Goal: Transaction & Acquisition: Obtain resource

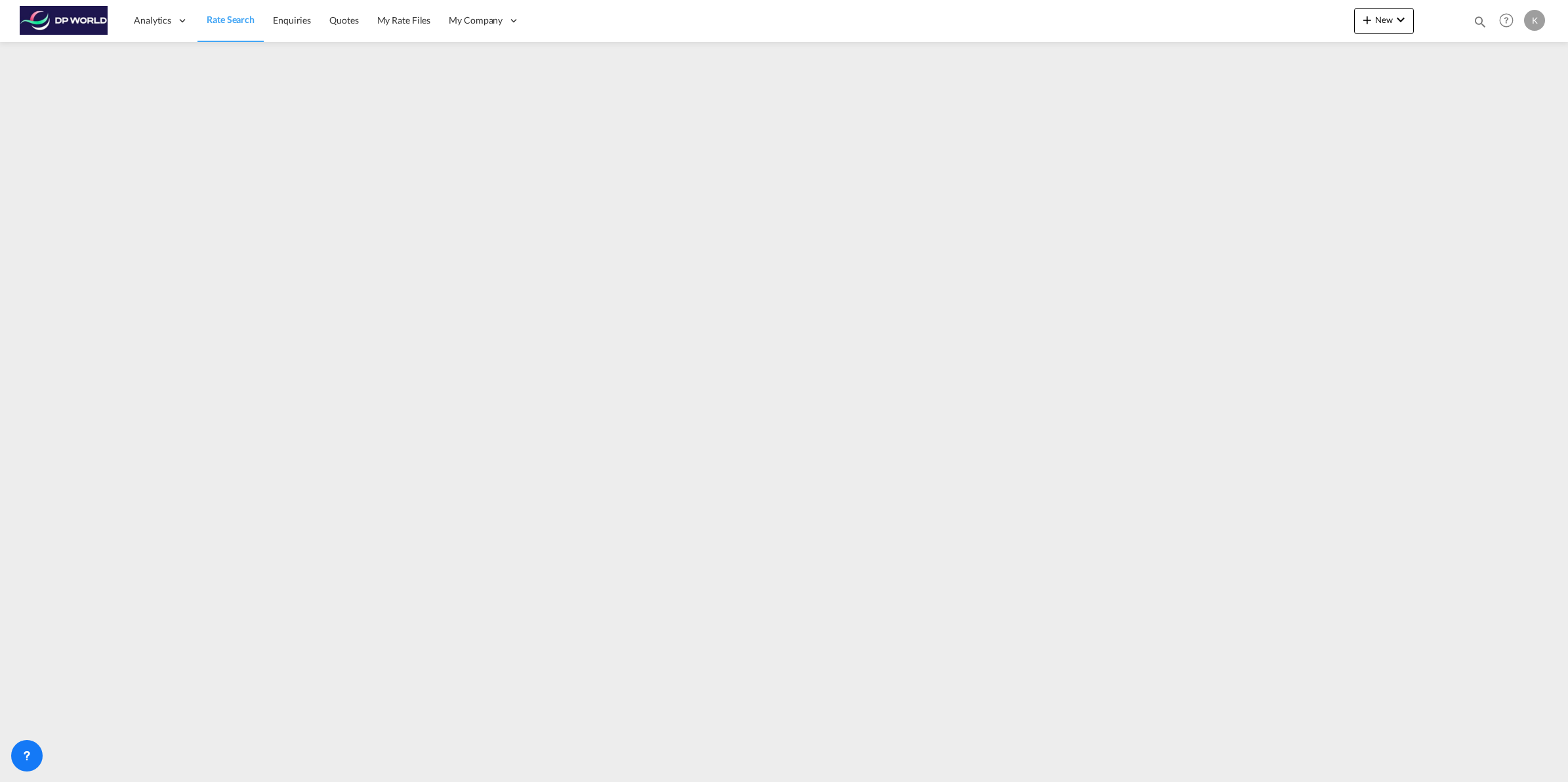
click at [226, 24] on span "Rate Search" at bounding box center [230, 19] width 48 height 11
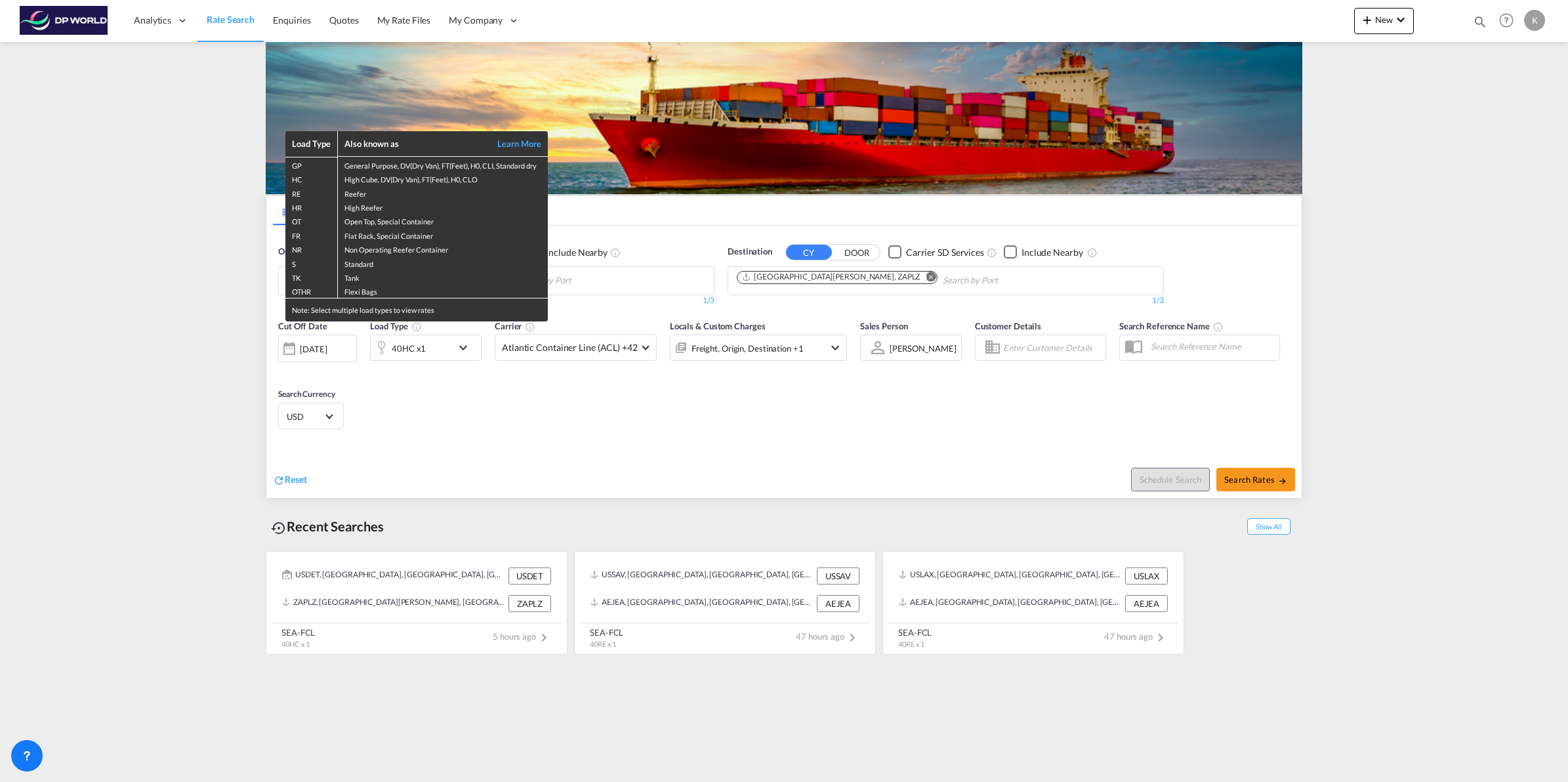
click at [616, 279] on div "Load Type Also known as Learn More GP General Purpose, DV(Dry Van), FT(Feet), H…" at bounding box center [784, 391] width 1568 height 782
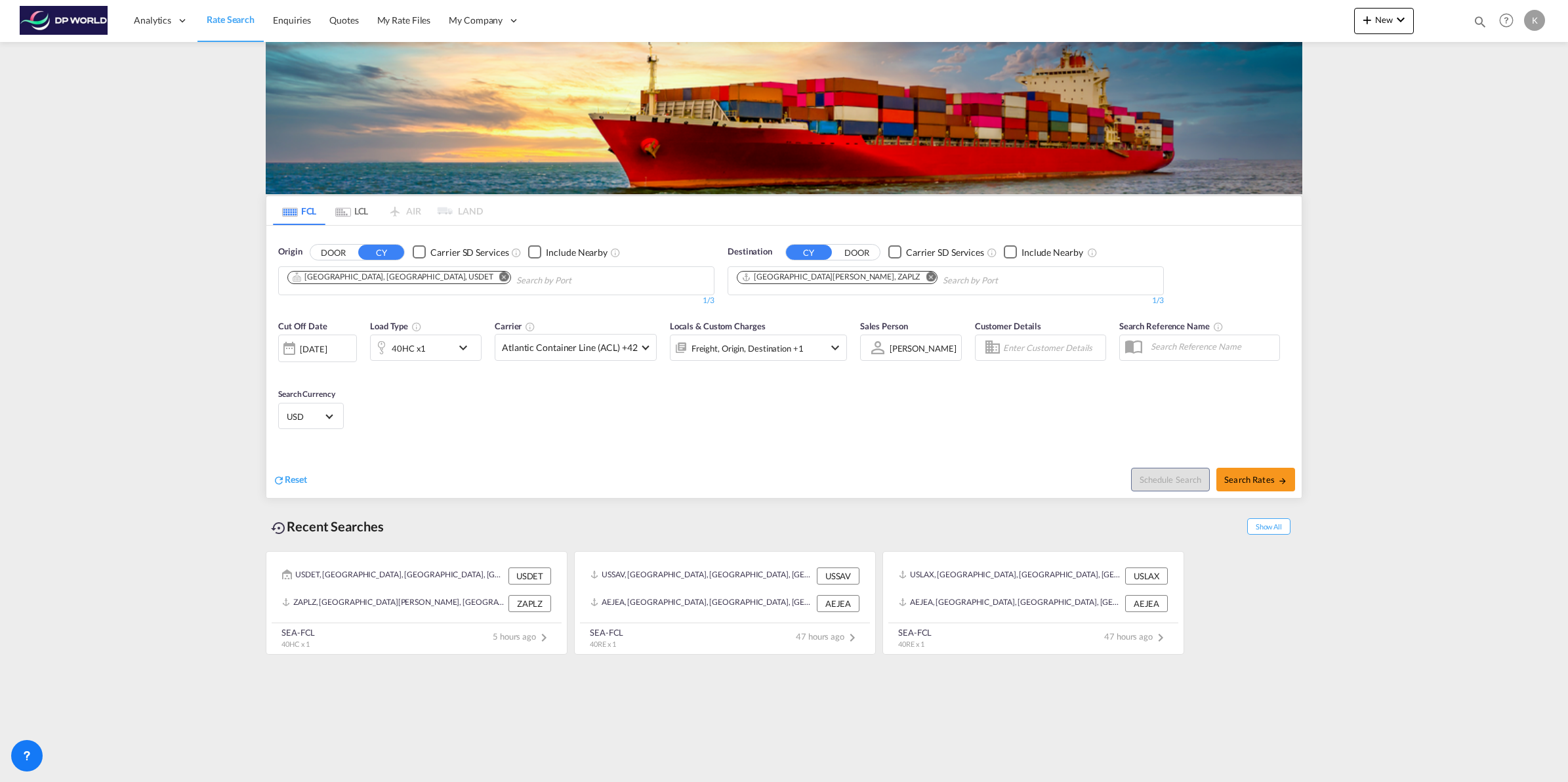
click at [499, 276] on md-icon "Remove" at bounding box center [503, 276] width 10 height 10
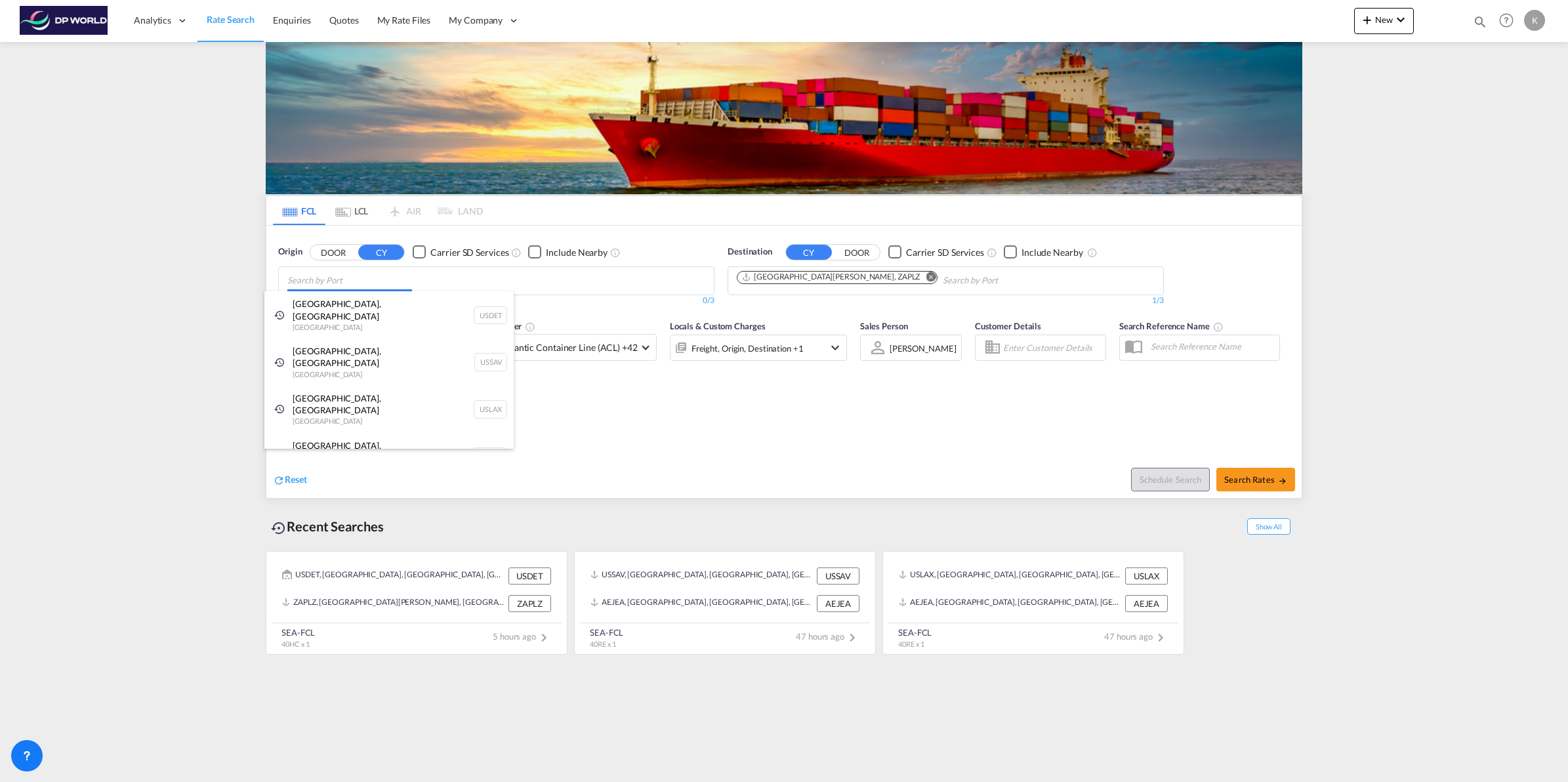
click at [358, 285] on body "Analytics Dashboard Rate Search Enquiries Quotes My Rate Files My Company" at bounding box center [784, 391] width 1568 height 782
type input "[GEOGRAPHIC_DATA]"
click at [371, 349] on div "[GEOGRAPHIC_DATA] , IL United States USCHI" at bounding box center [389, 362] width 249 height 47
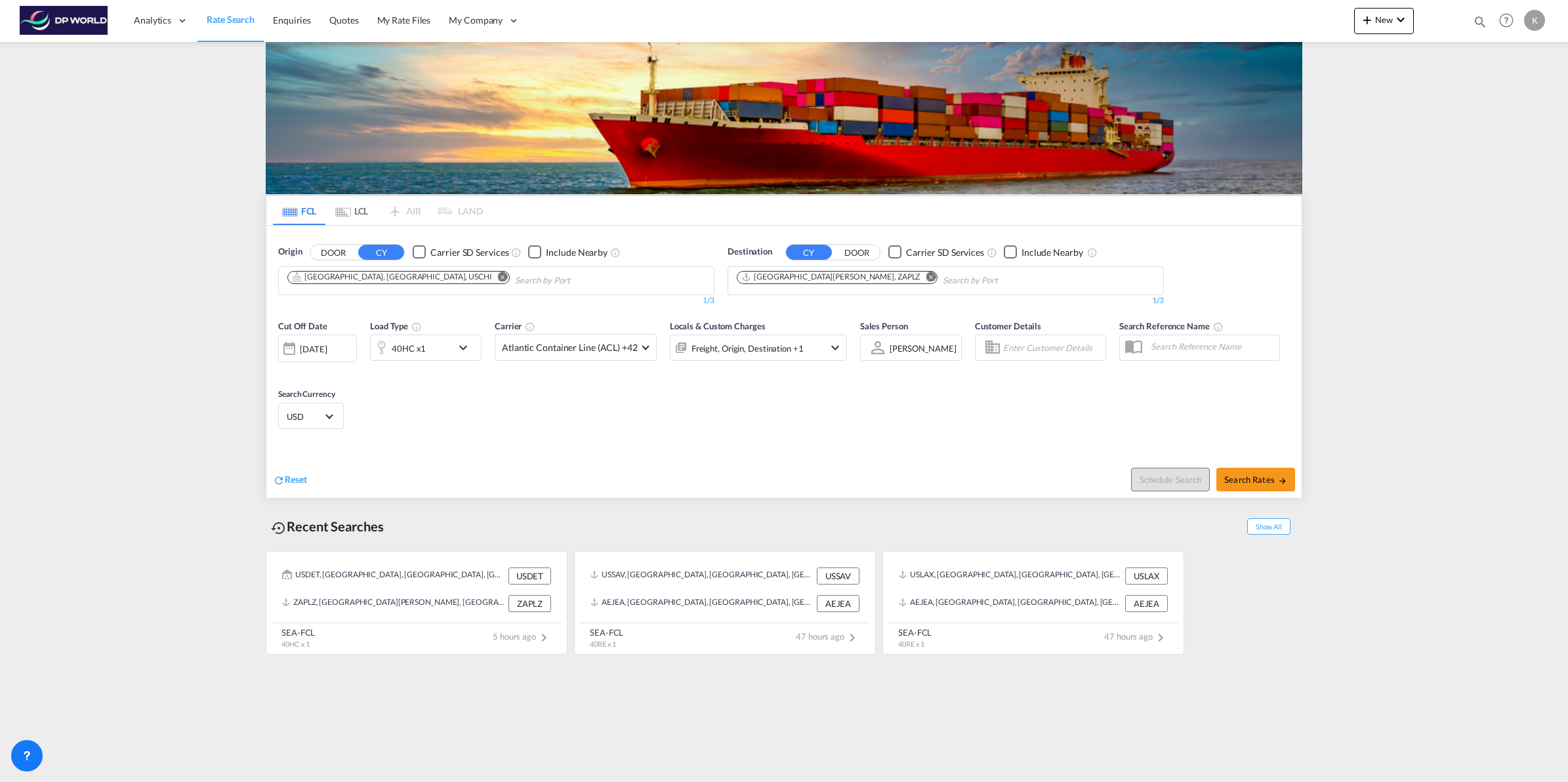
click at [926, 273] on md-icon "Remove" at bounding box center [930, 276] width 10 height 10
click at [805, 277] on input "Chips input." at bounding box center [798, 281] width 125 height 21
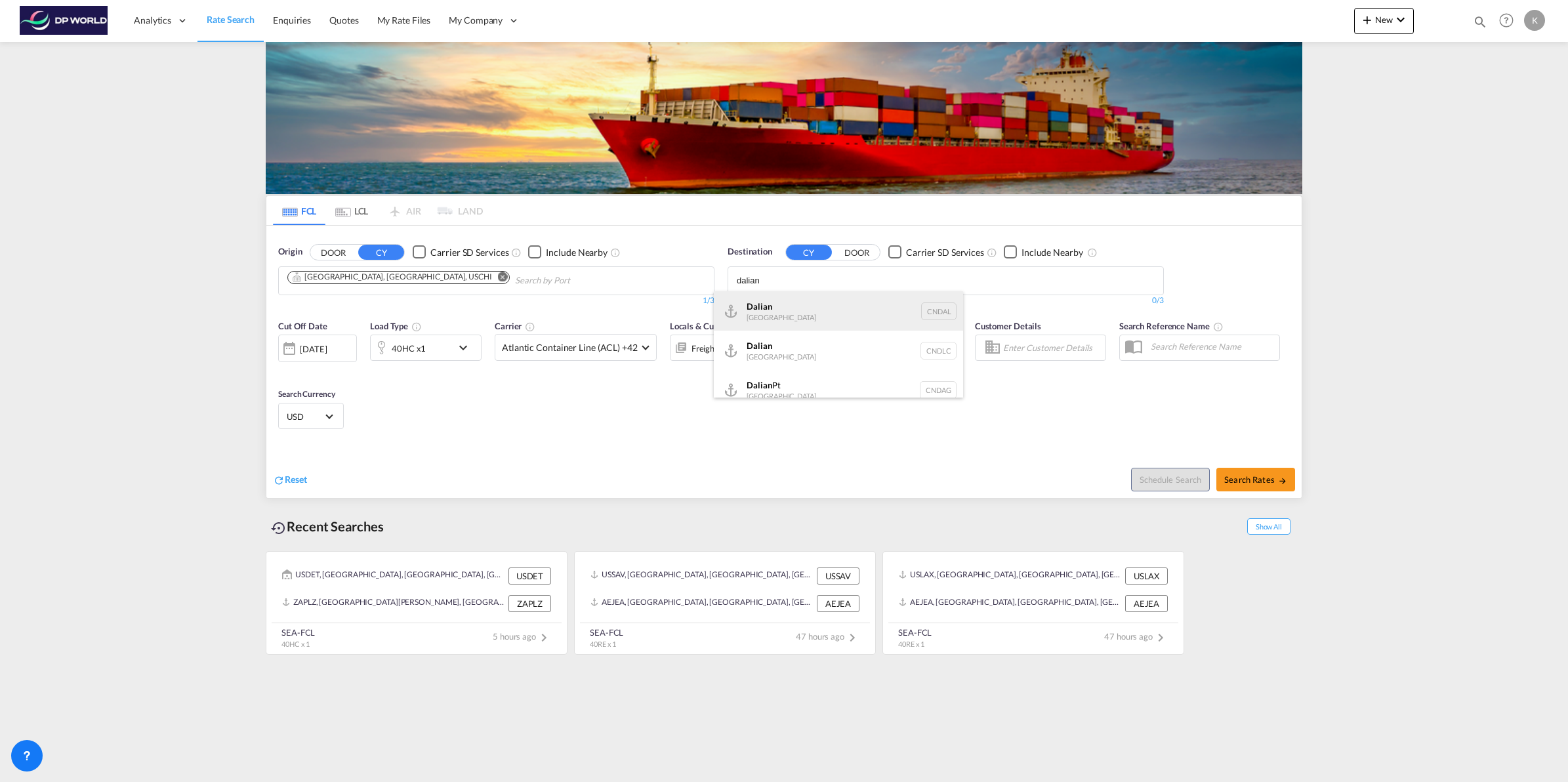
scroll to position [11, 0]
type input "dalian"
click at [792, 332] on div "Dalian [GEOGRAPHIC_DATA] CNDLC" at bounding box center [838, 338] width 249 height 39
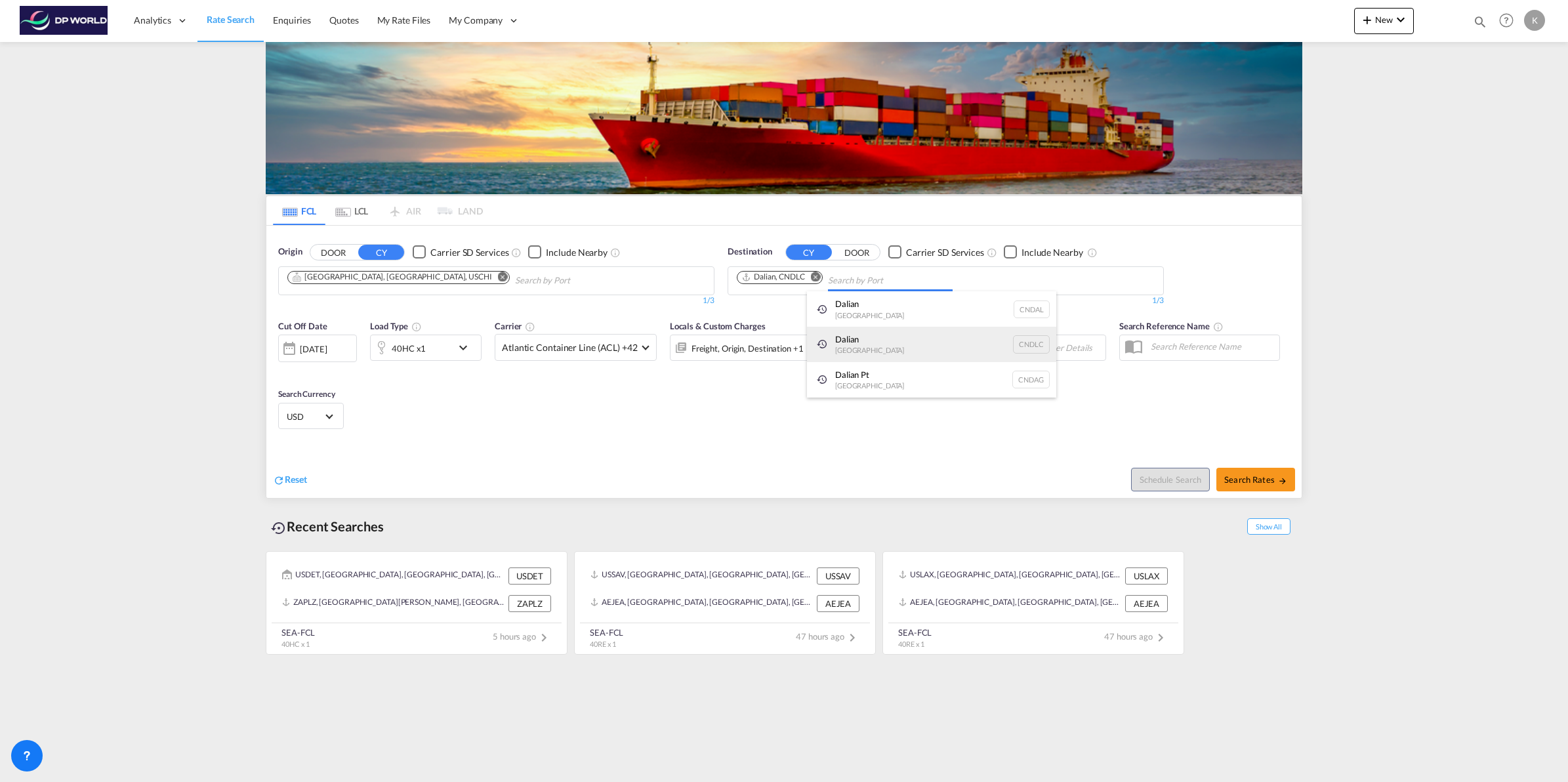
scroll to position [0, 0]
click at [1250, 477] on span "Search Rates" at bounding box center [1255, 479] width 63 height 10
type input "USCHI to CNDLC / [DATE]"
